Goal: Navigation & Orientation: Understand site structure

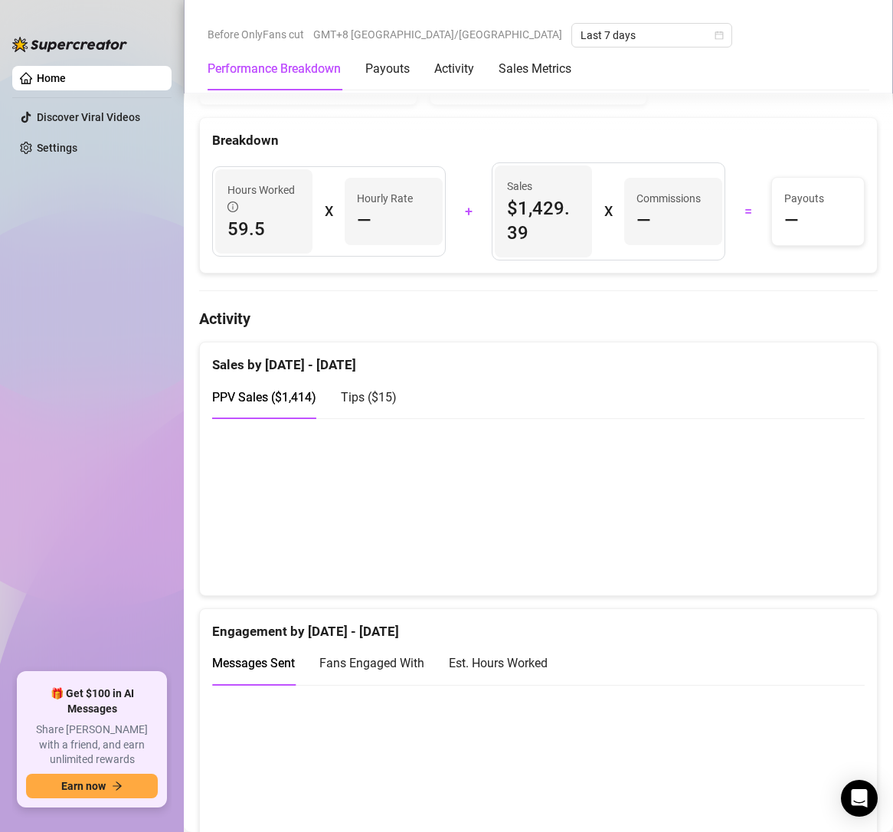
scroll to position [613, 0]
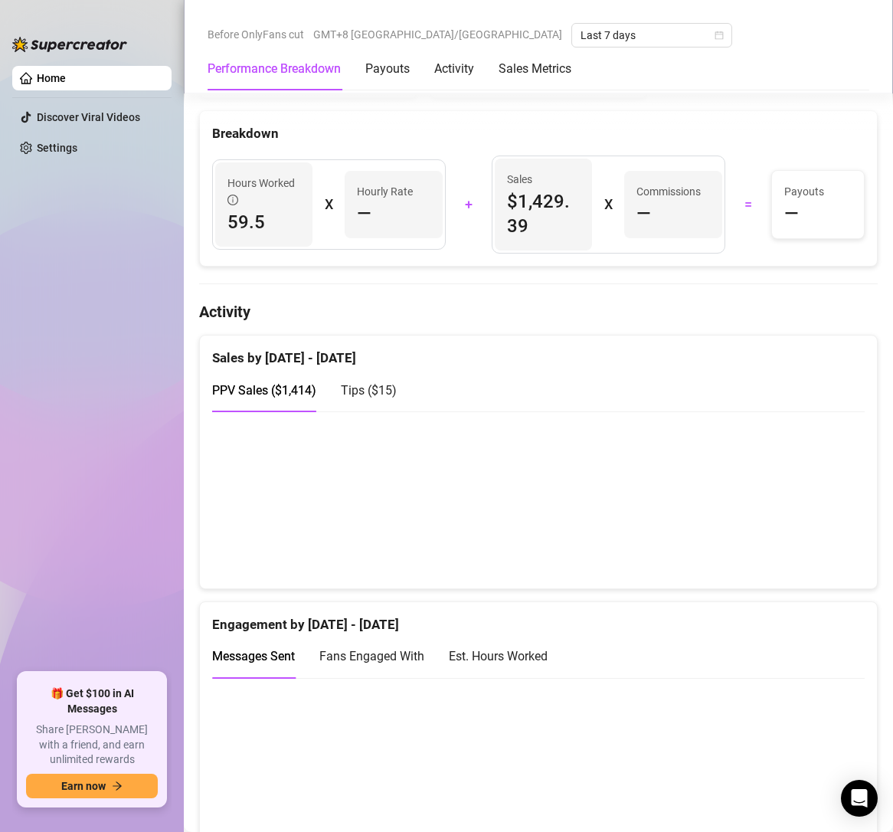
click at [841, 189] on div "Payouts —" at bounding box center [818, 204] width 92 height 67
click at [814, 207] on div "—" at bounding box center [818, 214] width 67 height 25
click at [785, 208] on span "—" at bounding box center [792, 214] width 15 height 25
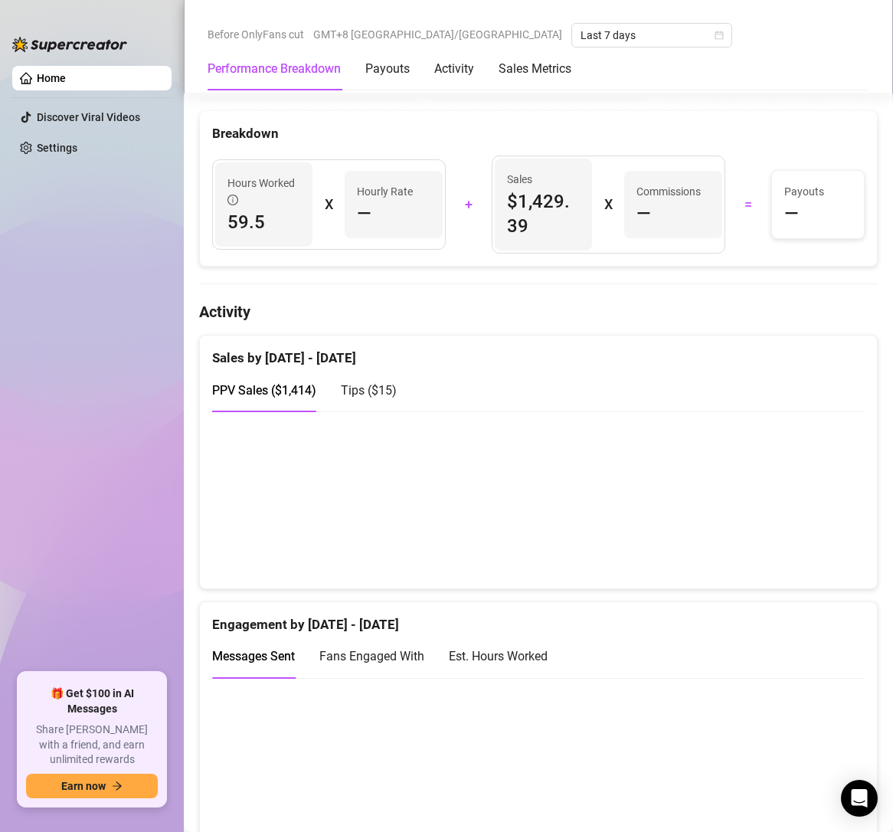
click at [720, 210] on div "Sales $1,429.39 X Commissions —" at bounding box center [609, 205] width 252 height 98
click at [345, 192] on div "Hourly Rate —" at bounding box center [393, 204] width 97 height 67
click at [361, 196] on article "Hourly Rate" at bounding box center [385, 191] width 56 height 17
click at [367, 199] on article "Hourly Rate" at bounding box center [385, 191] width 56 height 17
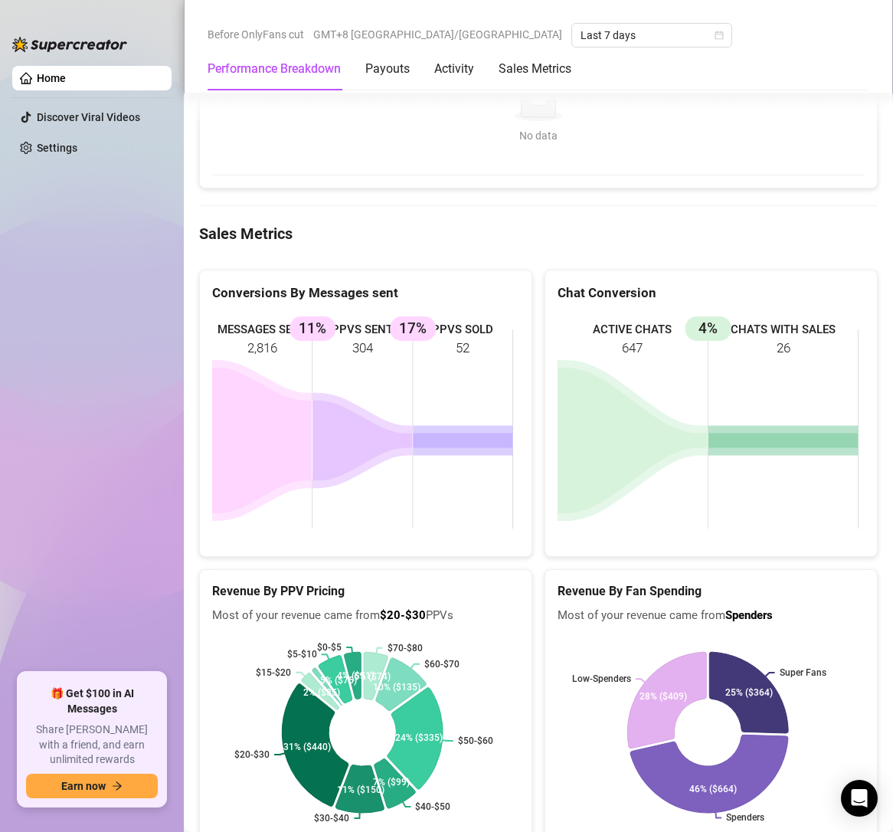
scroll to position [1839, 0]
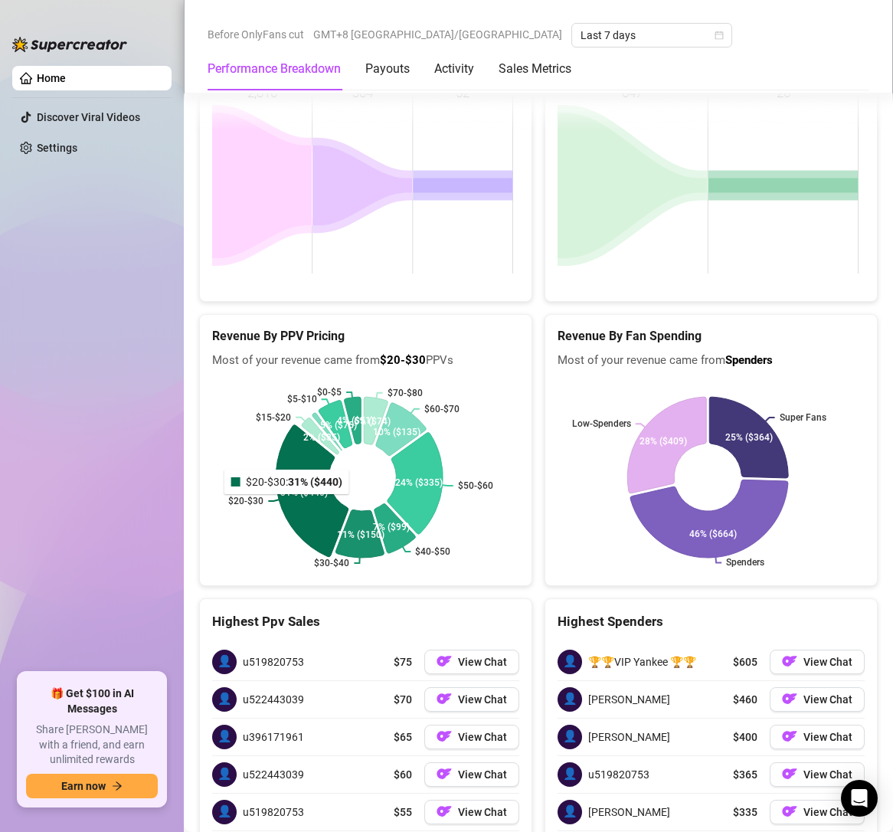
click at [288, 505] on icon at bounding box center [312, 491] width 72 height 132
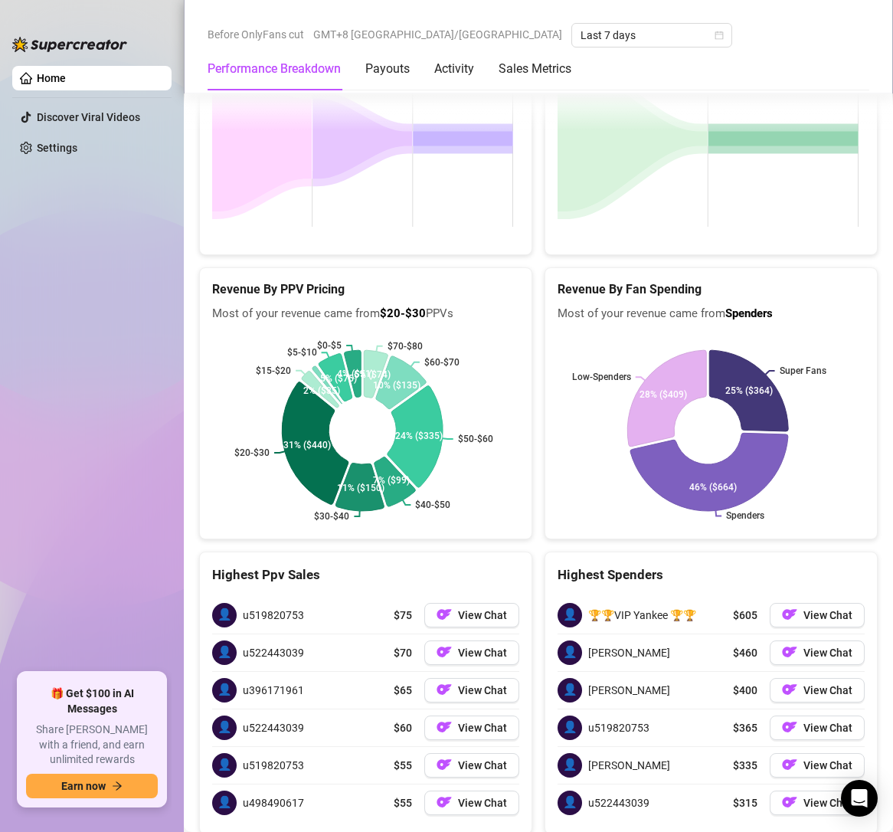
scroll to position [1934, 0]
